Goal: Task Accomplishment & Management: Complete application form

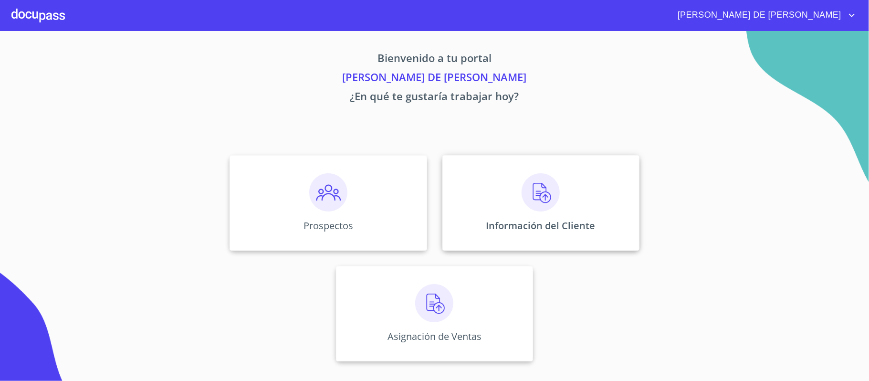
click at [541, 202] on img at bounding box center [541, 192] width 38 height 38
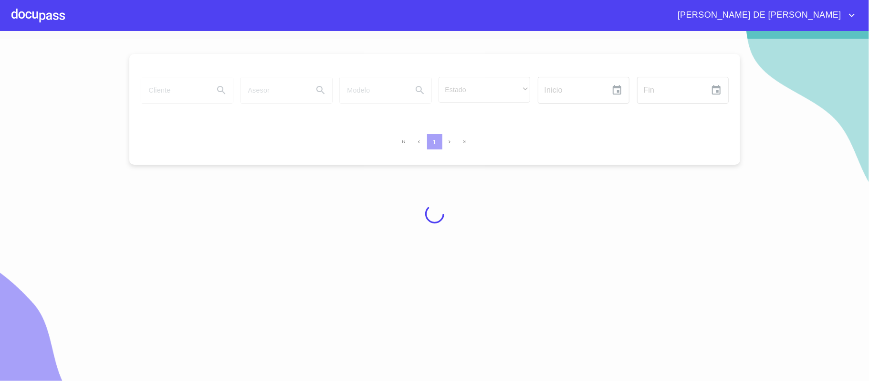
click at [178, 93] on div at bounding box center [434, 214] width 869 height 350
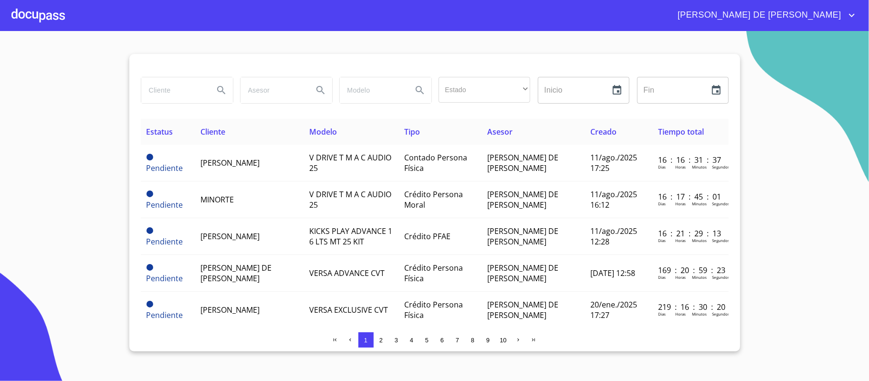
click at [178, 93] on input "search" at bounding box center [173, 90] width 65 height 26
type input "claudia ile"
click at [219, 92] on icon "Search" at bounding box center [221, 90] width 11 height 11
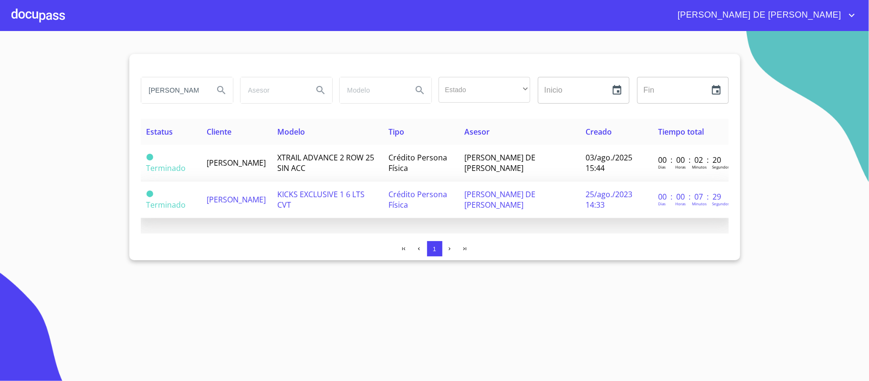
click at [258, 201] on span "[PERSON_NAME] [PERSON_NAME]" at bounding box center [236, 199] width 59 height 11
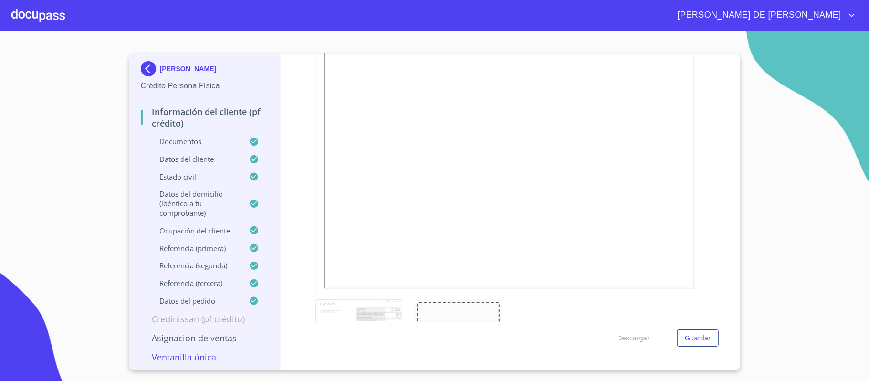
scroll to position [573, 0]
click at [700, 175] on div "Información del cliente (PF crédito) Documentos Documento de identificación.   …" at bounding box center [508, 188] width 455 height 268
click at [685, 78] on icon "button" at bounding box center [689, 80] width 9 height 9
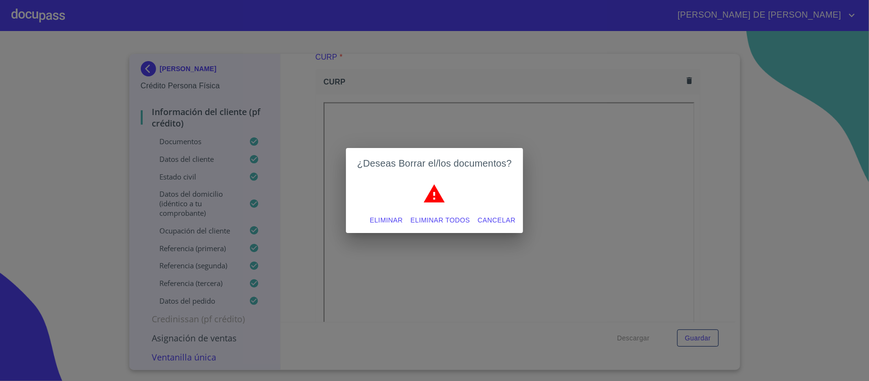
click at [395, 217] on span "Eliminar" at bounding box center [386, 220] width 33 height 12
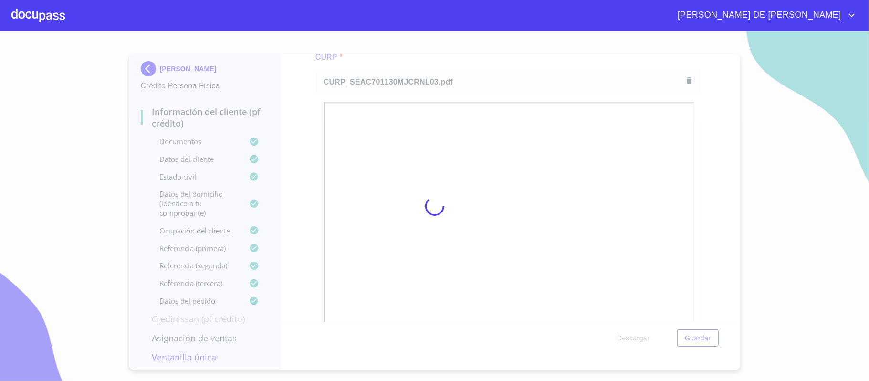
click at [299, 113] on div at bounding box center [434, 206] width 869 height 350
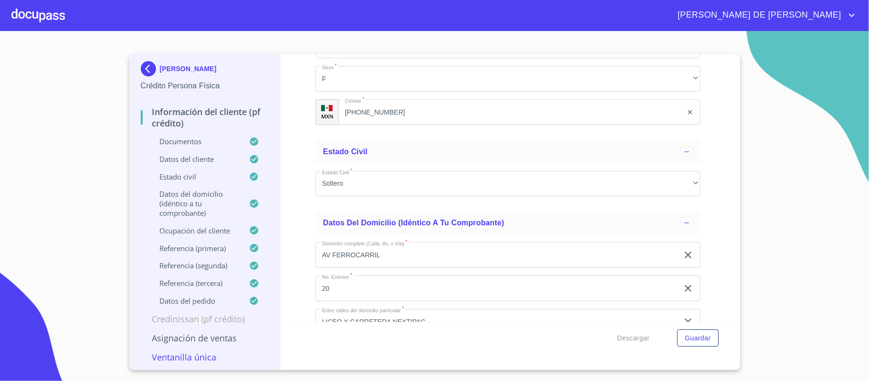
scroll to position [2737, 0]
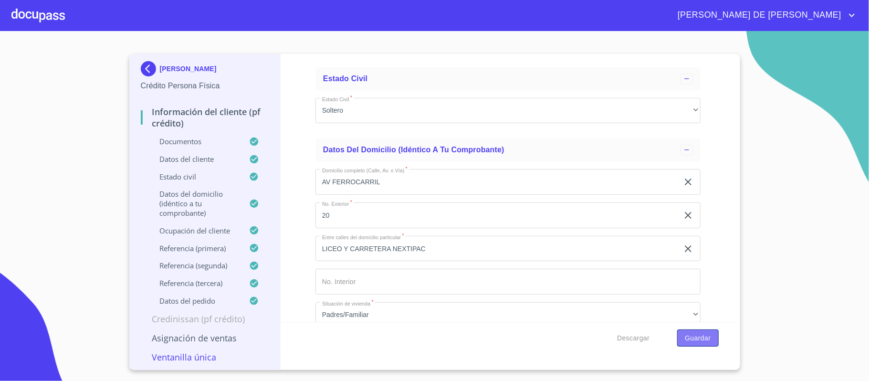
click at [693, 339] on span "Guardar" at bounding box center [698, 338] width 26 height 12
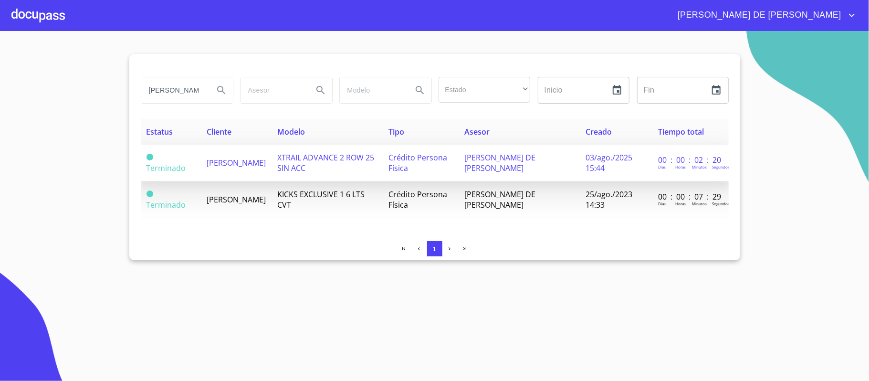
click at [216, 168] on span "[PERSON_NAME] [PERSON_NAME]" at bounding box center [236, 163] width 59 height 11
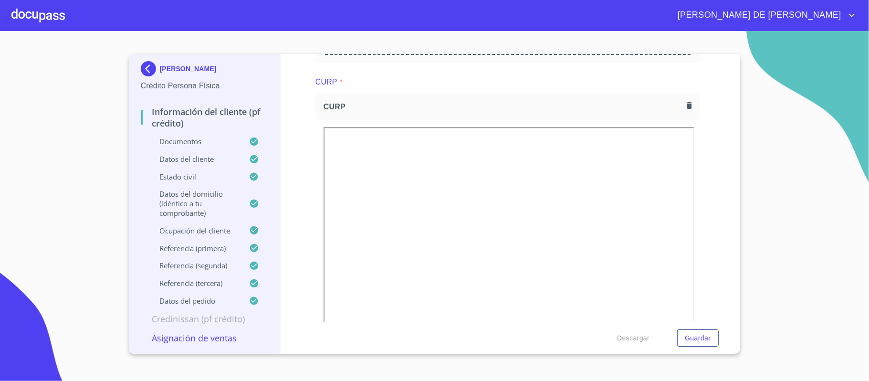
scroll to position [1719, 0]
click at [690, 74] on div "CURP" at bounding box center [508, 219] width 385 height 301
click at [685, 80] on button "button" at bounding box center [689, 80] width 13 height 13
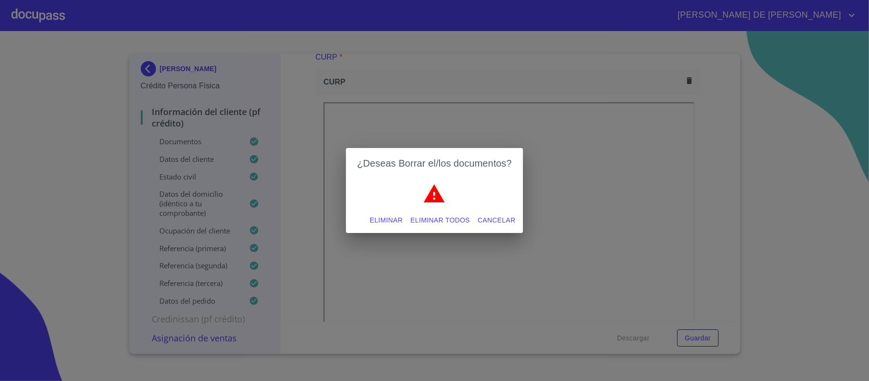
click at [373, 216] on span "Eliminar" at bounding box center [386, 220] width 33 height 12
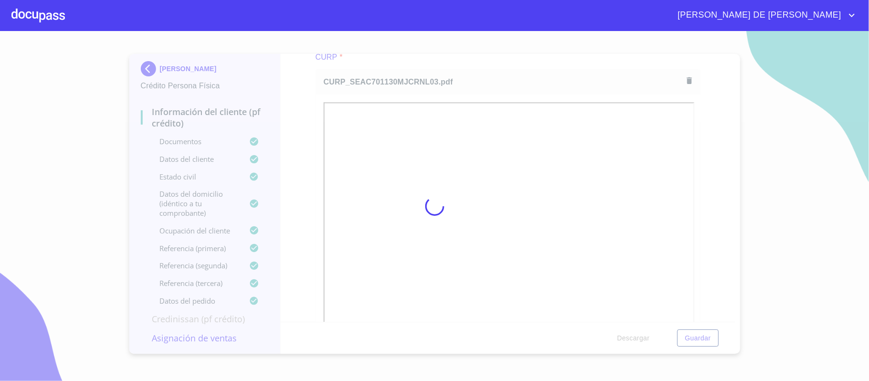
click at [300, 125] on div at bounding box center [434, 206] width 869 height 350
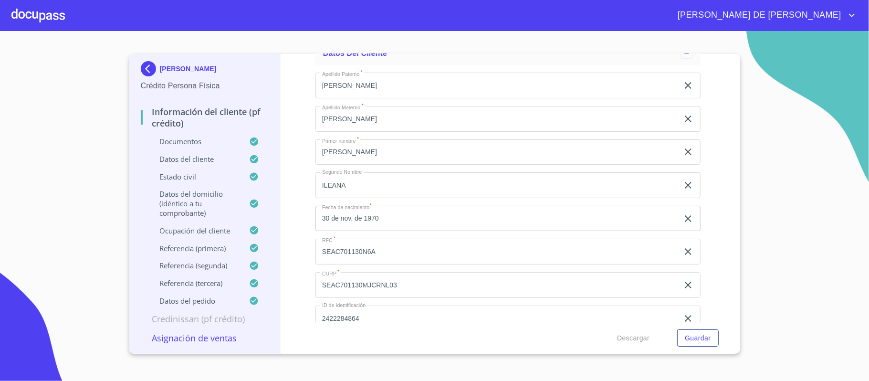
scroll to position [2419, 0]
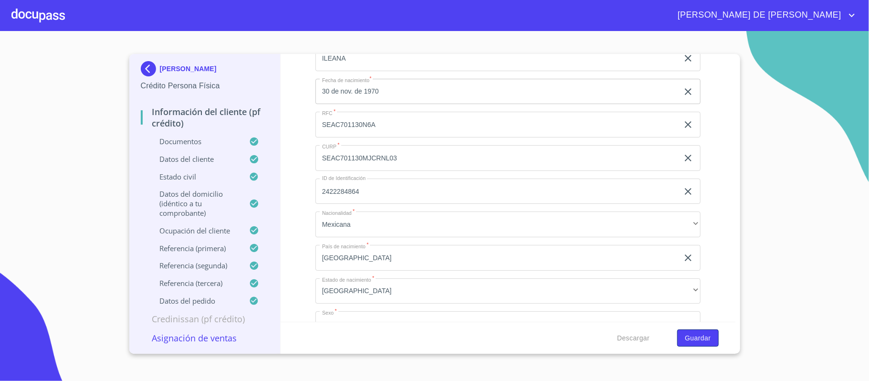
click at [700, 337] on span "Guardar" at bounding box center [698, 338] width 26 height 12
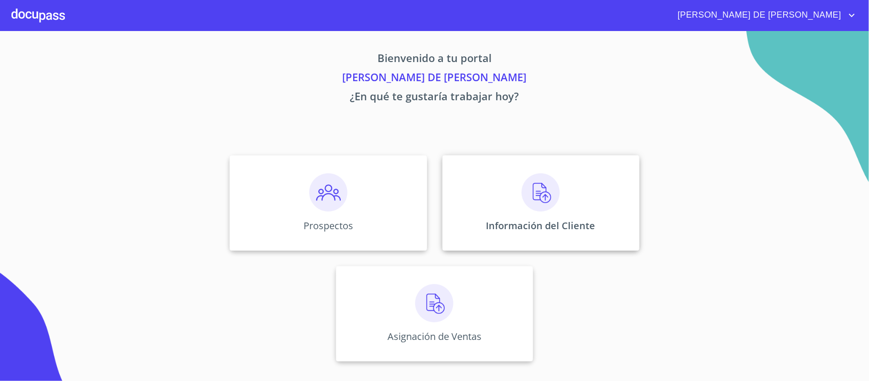
click at [495, 200] on div "Información del Cliente" at bounding box center [541, 202] width 197 height 95
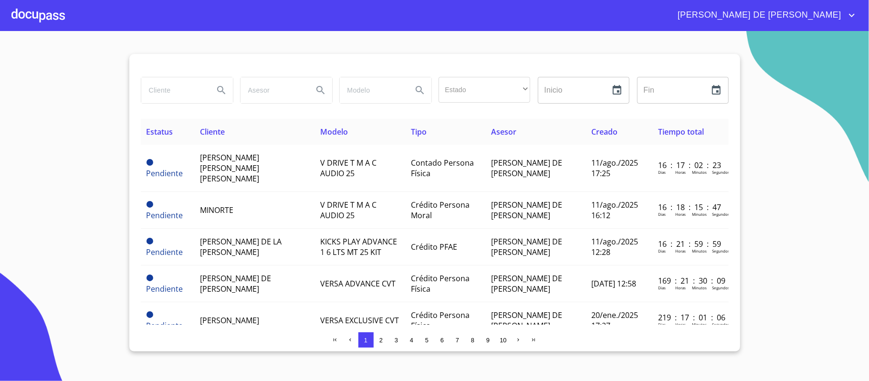
click at [177, 95] on input "search" at bounding box center [173, 90] width 65 height 26
type input "[PERSON_NAME] [PERSON_NAME]"
click at [224, 89] on icon "Search" at bounding box center [221, 90] width 11 height 11
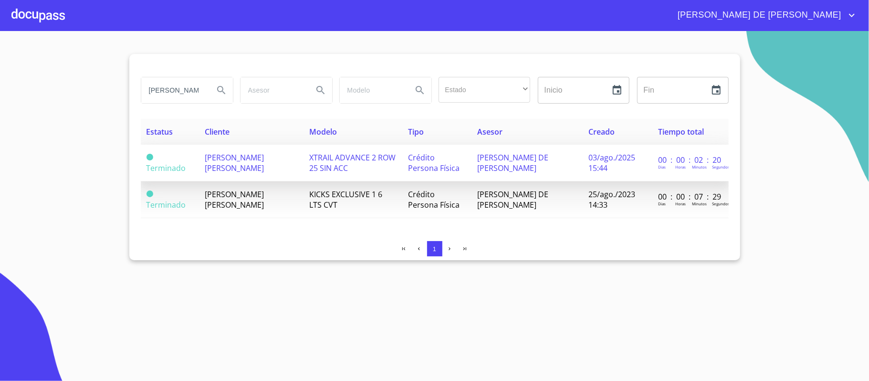
click at [233, 165] on span "[PERSON_NAME] [PERSON_NAME]" at bounding box center [234, 162] width 59 height 21
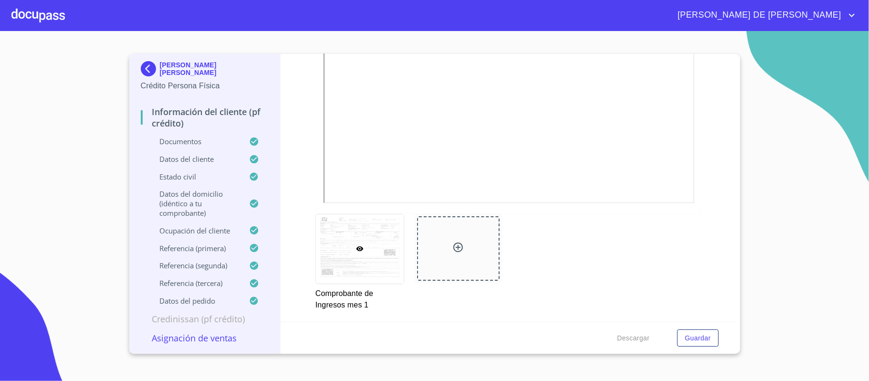
scroll to position [1196, 0]
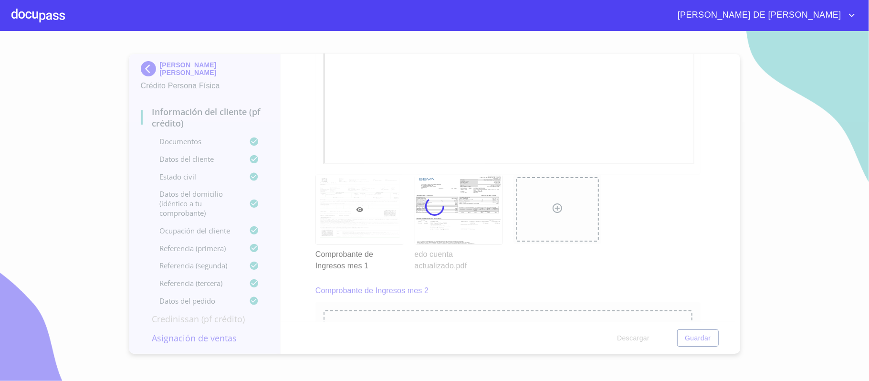
click at [518, 298] on div at bounding box center [434, 206] width 869 height 350
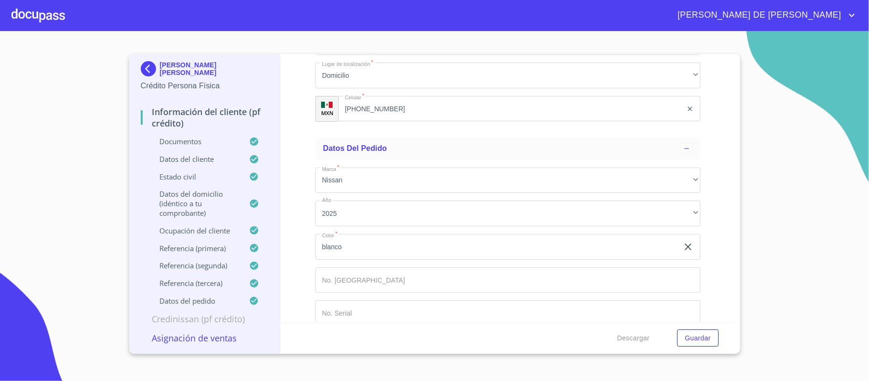
scroll to position [5027, 0]
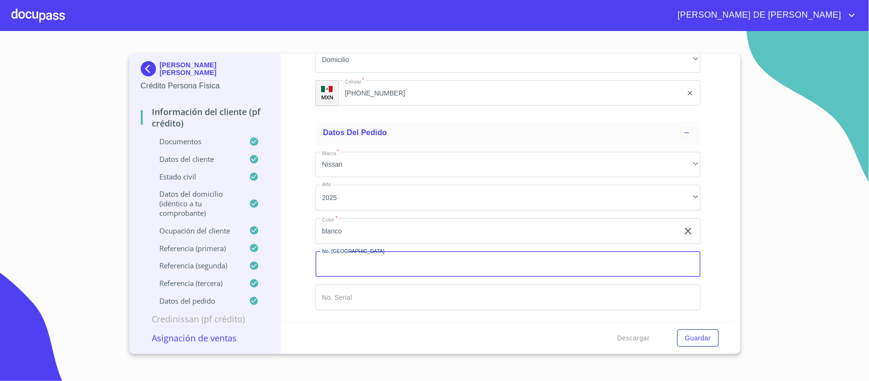
click at [384, 260] on input "Documento de identificación.   *" at bounding box center [508, 265] width 385 height 26
type input "149000"
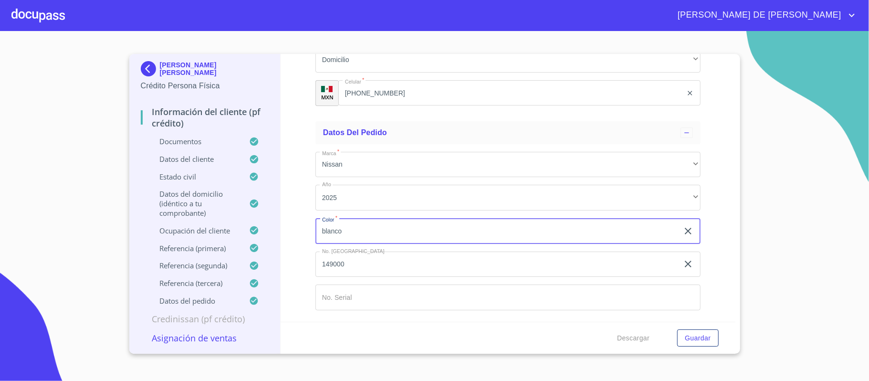
drag, startPoint x: 359, startPoint y: 226, endPoint x: 300, endPoint y: 232, distance: 59.5
click at [300, 232] on div "Información del cliente (PF crédito) Documentos Documento de identificación.   …" at bounding box center [508, 188] width 455 height 268
type input "gris"
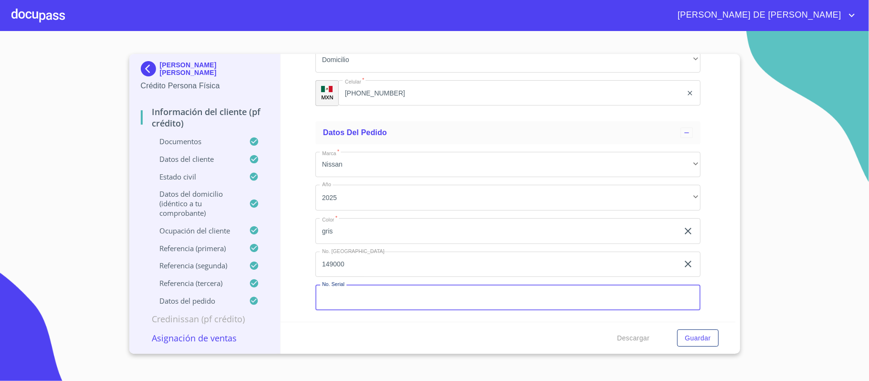
paste input "[US_VEHICLE_IDENTIFICATION_NUMBER]"
type input "[US_VEHICLE_IDENTIFICATION_NUMBER]"
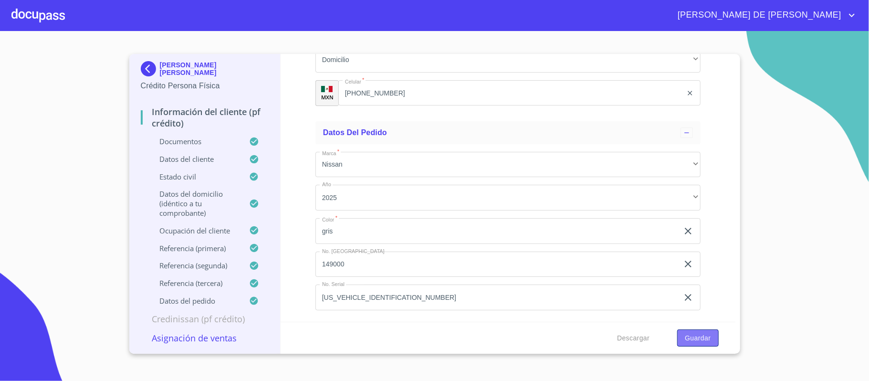
click at [702, 336] on span "Guardar" at bounding box center [698, 338] width 26 height 12
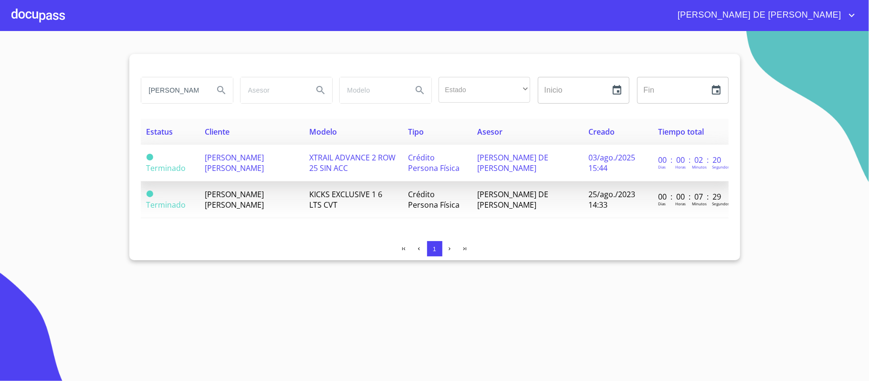
click at [216, 163] on span "[PERSON_NAME] [PERSON_NAME]" at bounding box center [234, 162] width 59 height 21
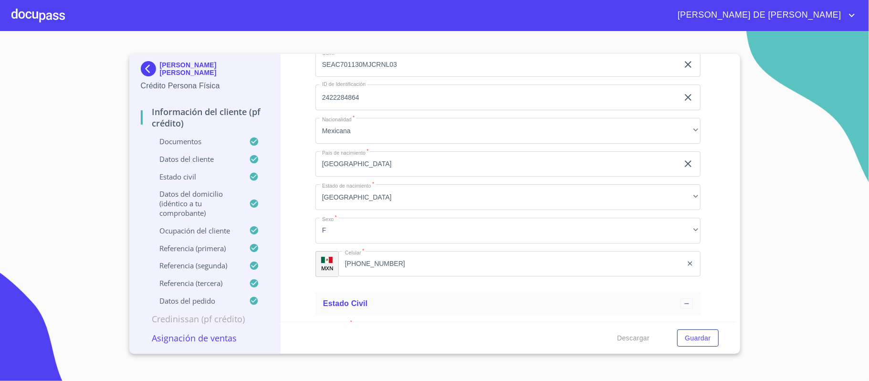
scroll to position [2801, 0]
click at [27, 20] on div at bounding box center [37, 15] width 53 height 31
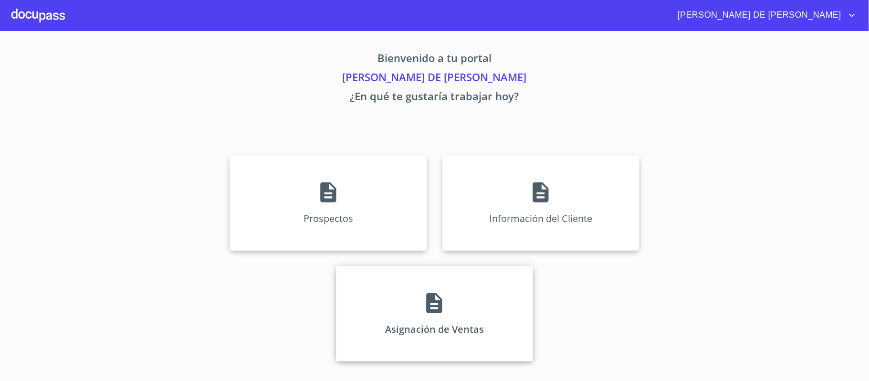
click at [392, 267] on div "Asignación de Ventas" at bounding box center [434, 313] width 197 height 95
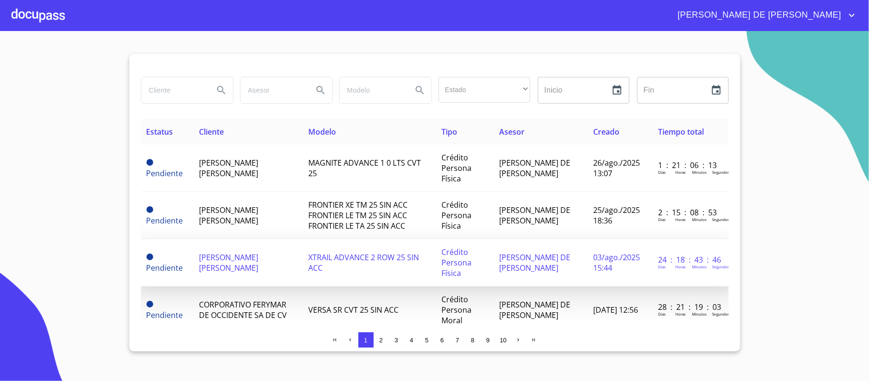
click at [254, 270] on span "[PERSON_NAME] [PERSON_NAME]" at bounding box center [228, 262] width 59 height 21
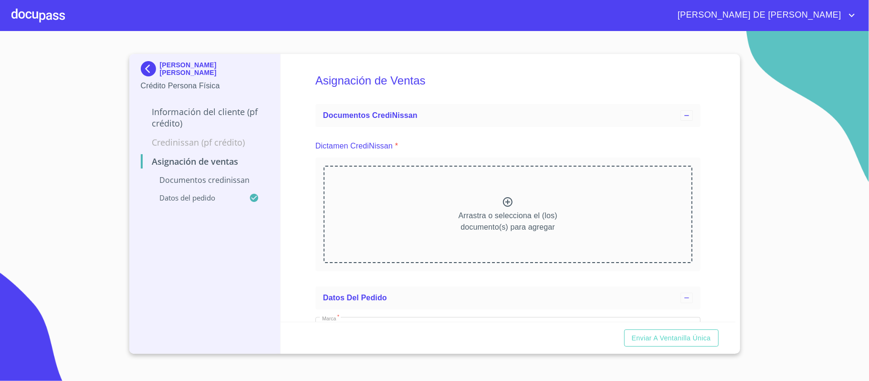
click at [503, 201] on icon at bounding box center [508, 202] width 10 height 10
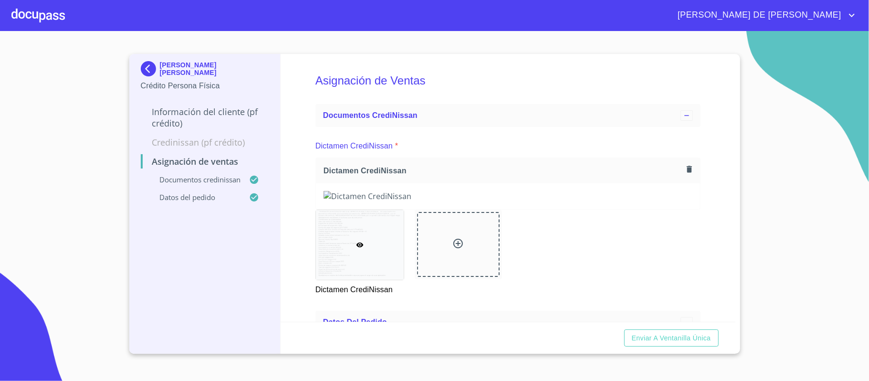
click at [677, 186] on div at bounding box center [508, 196] width 384 height 26
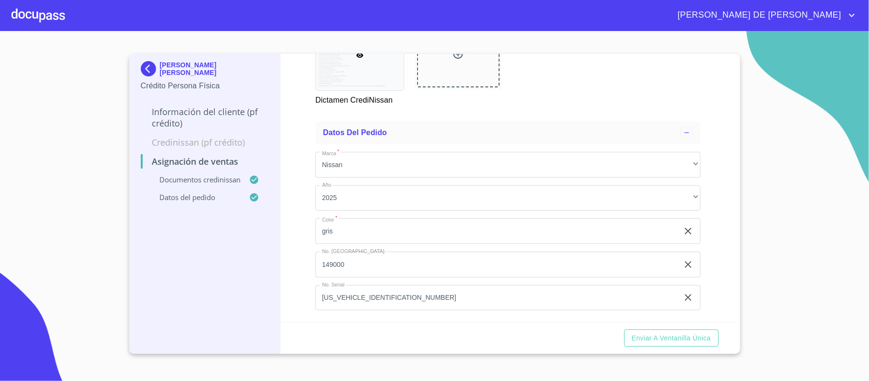
scroll to position [569, 0]
click at [690, 344] on span "Enviar a Ventanilla única" at bounding box center [671, 338] width 79 height 12
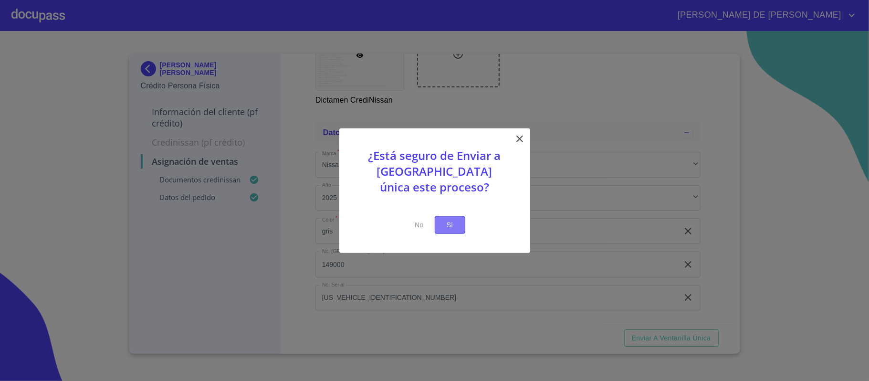
click at [452, 225] on span "Si" at bounding box center [450, 225] width 15 height 12
